Goal: Task Accomplishment & Management: Use online tool/utility

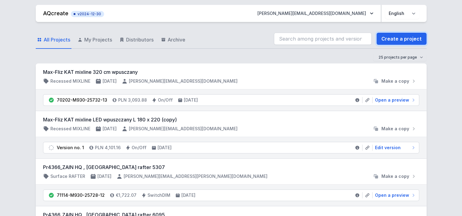
click at [393, 40] on link "Create a project" at bounding box center [401, 39] width 50 height 12
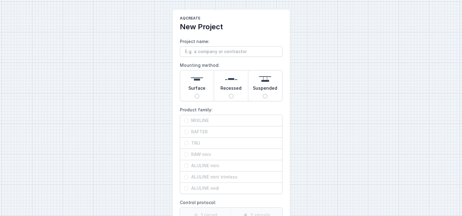
click at [267, 94] on div "Suspended" at bounding box center [265, 85] width 34 height 31
click at [267, 94] on input "Suspended" at bounding box center [264, 96] width 5 height 5
radio input "true"
click at [184, 142] on input "TRU" at bounding box center [186, 143] width 5 height 5
radio input "true"
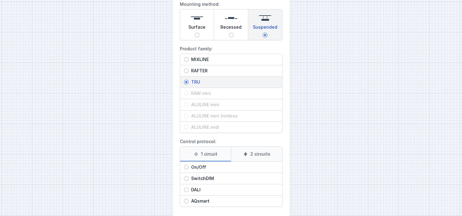
scroll to position [88, 0]
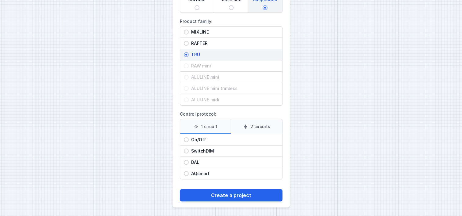
click at [188, 139] on input "On/Off" at bounding box center [186, 139] width 5 height 5
radio input "true"
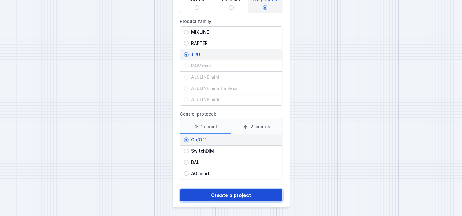
click at [212, 190] on button "Create a project" at bounding box center [231, 195] width 103 height 12
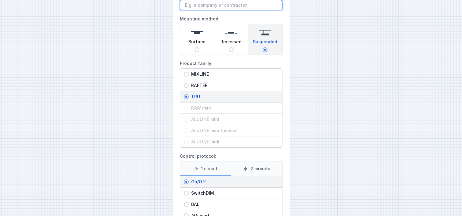
click at [211, 5] on input "Project name:" at bounding box center [231, 5] width 103 height 10
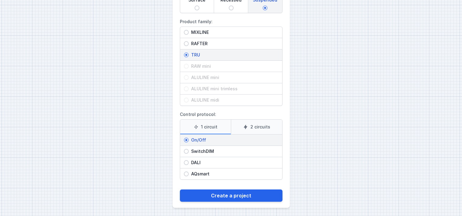
scroll to position [88, 0]
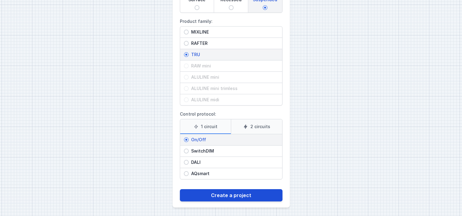
type input "Santander - p 31 i 32"
click at [214, 191] on button "Create a project" at bounding box center [231, 195] width 103 height 12
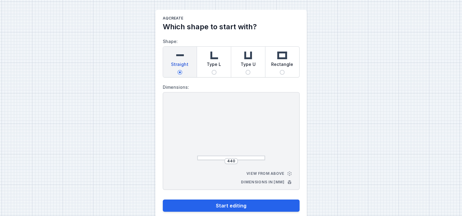
click at [282, 71] on input "Rectangle" at bounding box center [281, 72] width 5 height 5
radio input "true"
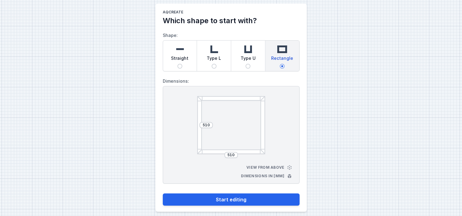
scroll to position [11, 0]
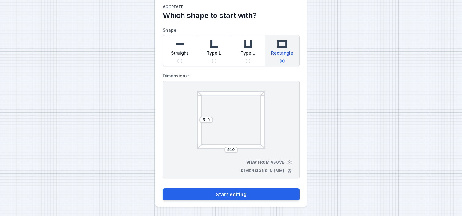
click at [216, 50] on span "Type L" at bounding box center [214, 54] width 14 height 9
click at [216, 59] on input "Type L" at bounding box center [213, 61] width 5 height 5
radio input "true"
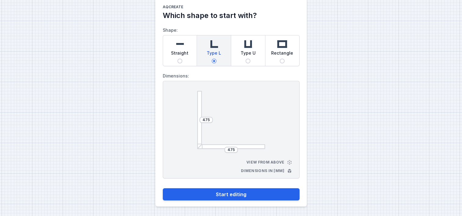
click at [283, 45] on img at bounding box center [282, 44] width 12 height 12
click at [283, 59] on input "Rectangle" at bounding box center [281, 61] width 5 height 5
radio input "true"
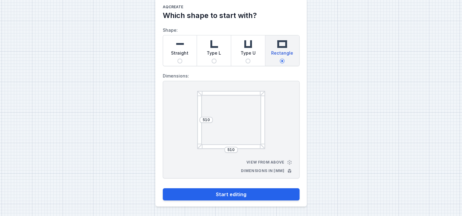
click at [248, 46] on img at bounding box center [248, 44] width 12 height 12
click at [248, 59] on input "Type U" at bounding box center [247, 61] width 5 height 5
radio input "true"
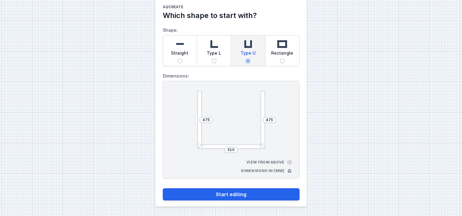
click at [173, 47] on div "Straight" at bounding box center [180, 50] width 34 height 31
click at [177, 59] on input "Straight" at bounding box center [179, 61] width 5 height 5
radio input "true"
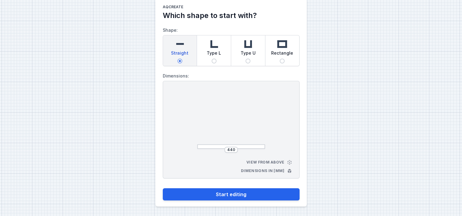
click at [237, 52] on div "Type U" at bounding box center [248, 50] width 34 height 31
click at [245, 59] on input "Type U" at bounding box center [247, 61] width 5 height 5
radio input "true"
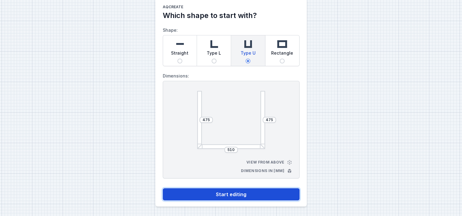
click at [220, 196] on button "Start editing" at bounding box center [231, 194] width 137 height 12
select select "M"
select select "3000"
select select "opal"
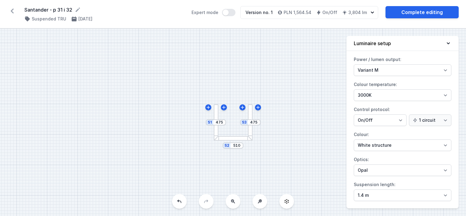
click at [250, 110] on div at bounding box center [250, 122] width 5 height 36
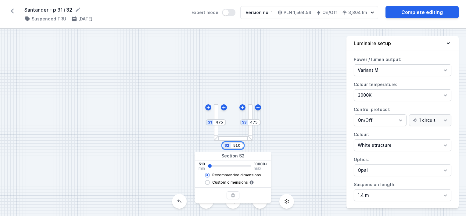
click at [236, 146] on input "510" at bounding box center [237, 145] width 10 height 5
drag, startPoint x: 239, startPoint y: 146, endPoint x: 223, endPoint y: 144, distance: 16.0
click at [223, 144] on div "S2 510" at bounding box center [233, 145] width 21 height 6
type input "220"
click at [251, 123] on input "475" at bounding box center [254, 122] width 10 height 5
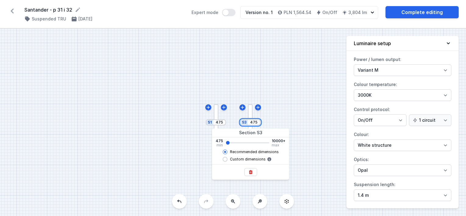
drag, startPoint x: 251, startPoint y: 122, endPoint x: 261, endPoint y: 122, distance: 10.4
click at [261, 122] on div "S3 475 S2 220 S1 475" at bounding box center [233, 122] width 466 height 187
type input "1735"
click at [215, 124] on div "S3 1735 S2 220 S1 475" at bounding box center [233, 122] width 466 height 187
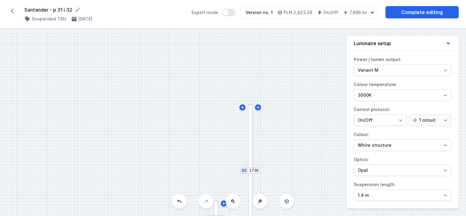
click at [145, 177] on div "S3 1735 S2 220 S1 475" at bounding box center [233, 122] width 466 height 187
drag, startPoint x: 260, startPoint y: 146, endPoint x: 270, endPoint y: 69, distance: 77.8
click at [271, 66] on div "S3 1735 S2 220 S1 475" at bounding box center [233, 122] width 466 height 187
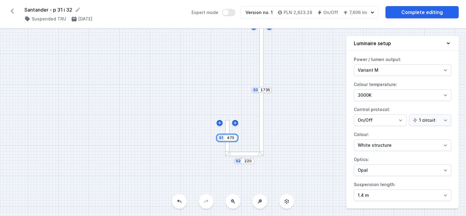
click at [229, 138] on input "475" at bounding box center [231, 137] width 10 height 5
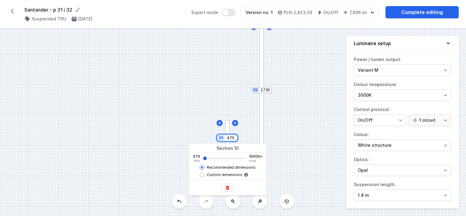
drag, startPoint x: 233, startPoint y: 139, endPoint x: 220, endPoint y: 138, distance: 13.5
click at [220, 138] on div "S1 475" at bounding box center [227, 138] width 20 height 6
type input "1735"
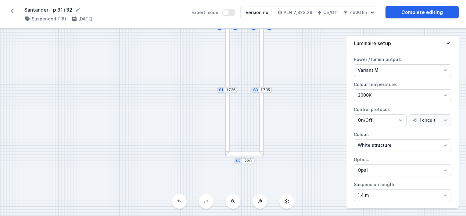
click at [185, 123] on div "S3 1735 S2 220 S1 1735" at bounding box center [233, 122] width 466 height 187
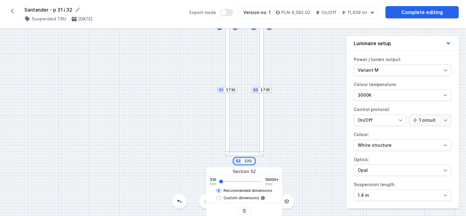
click at [247, 161] on input "220" at bounding box center [248, 161] width 10 height 5
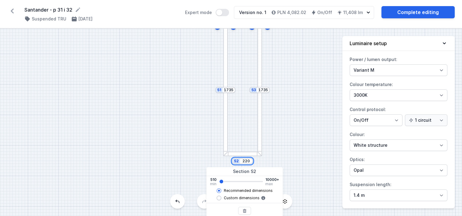
click at [249, 161] on input "220" at bounding box center [246, 161] width 10 height 5
type input "2190"
click at [304, 150] on div "S3 1735 S2 2190 S1 1735" at bounding box center [231, 122] width 462 height 187
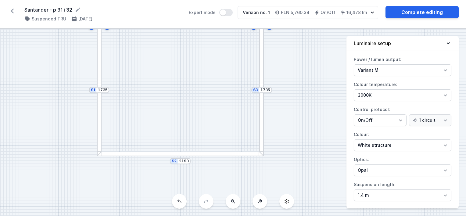
click at [261, 154] on div at bounding box center [261, 154] width 4 height 4
click at [261, 155] on div at bounding box center [261, 154] width 4 height 4
drag, startPoint x: 264, startPoint y: 155, endPoint x: 261, endPoint y: 154, distance: 3.2
click at [261, 154] on div at bounding box center [261, 154] width 4 height 4
drag, startPoint x: 274, startPoint y: 112, endPoint x: 328, endPoint y: 102, distance: 54.6
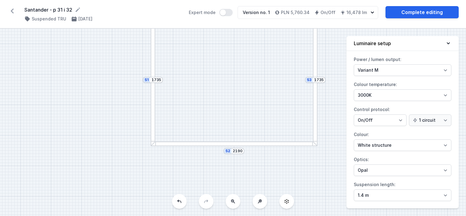
click at [328, 102] on div "S3 1735 S2 2190 S1 1735" at bounding box center [233, 122] width 466 height 187
drag, startPoint x: 265, startPoint y: 107, endPoint x: 237, endPoint y: 110, distance: 27.9
click at [243, 129] on div "S3 1735 S2 2190 S1 1735" at bounding box center [233, 122] width 466 height 187
drag, startPoint x: 232, startPoint y: 89, endPoint x: 238, endPoint y: 131, distance: 42.5
click at [238, 131] on div "S3 1735 S2 2190 S1 1735" at bounding box center [233, 122] width 466 height 187
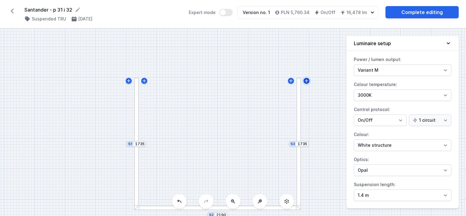
click at [306, 81] on icon at bounding box center [306, 80] width 3 height 3
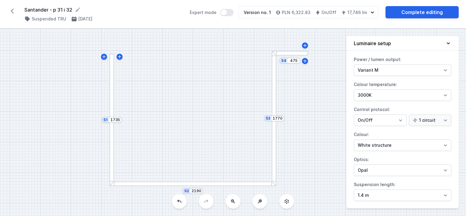
drag, startPoint x: 239, startPoint y: 132, endPoint x: 222, endPoint y: 121, distance: 20.4
click at [222, 121] on div "S4 475 S3 1770 S2 2190 S1 1735" at bounding box center [233, 122] width 466 height 187
click at [176, 202] on button at bounding box center [179, 201] width 15 height 15
type input "1735"
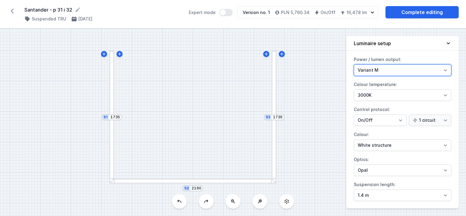
click at [368, 73] on select "Variant L Variant M" at bounding box center [403, 70] width 98 height 12
select select "L"
click at [354, 64] on select "Variant L Variant M" at bounding box center [403, 70] width 98 height 12
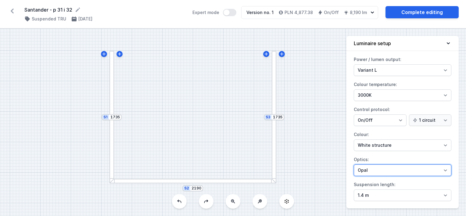
click at [374, 172] on select "Microprism Opal" at bounding box center [403, 170] width 98 height 12
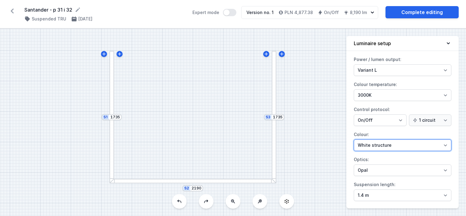
click at [368, 145] on select "White structure Black structure Gold structure Copper Gray Another colour (from…" at bounding box center [403, 145] width 98 height 12
click at [320, 143] on div "S3 1735 S2 2190 S1 1735" at bounding box center [233, 122] width 466 height 187
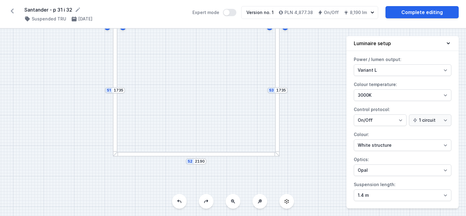
drag, startPoint x: 312, startPoint y: 157, endPoint x: 315, endPoint y: 130, distance: 27.1
click at [315, 130] on div "S3 1735 S2 2190 S1 1735" at bounding box center [233, 122] width 466 height 187
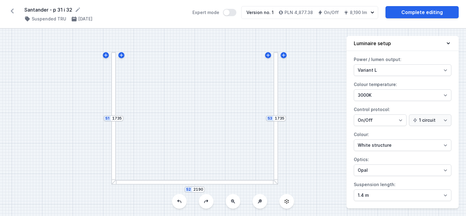
drag, startPoint x: 296, startPoint y: 123, endPoint x: 294, endPoint y: 151, distance: 28.1
click at [294, 151] on div "S3 1735 S2 2190 S1 1735" at bounding box center [233, 122] width 466 height 187
click at [414, 16] on link "Complete editing" at bounding box center [422, 12] width 73 height 12
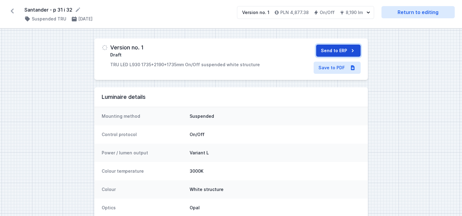
click at [328, 50] on button "Send to ERP" at bounding box center [338, 51] width 45 height 12
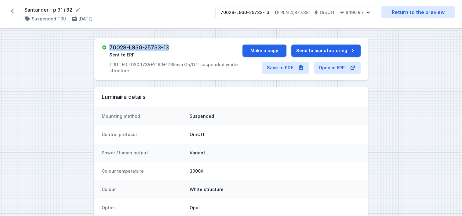
drag, startPoint x: 173, startPoint y: 45, endPoint x: 110, endPoint y: 46, distance: 62.2
click at [110, 46] on div "70028-L930-25733-13 Sent to ERP TRU LED L930 1735+2190+1735mm On/Off suspended …" at bounding box center [175, 59] width 133 height 29
copy h3 "70028-L930-25733-13"
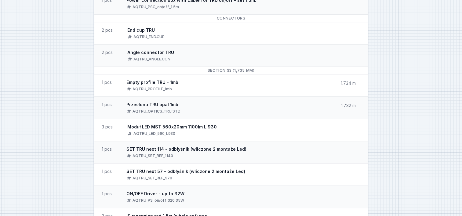
scroll to position [427, 0]
